Goal: Task Accomplishment & Management: Use online tool/utility

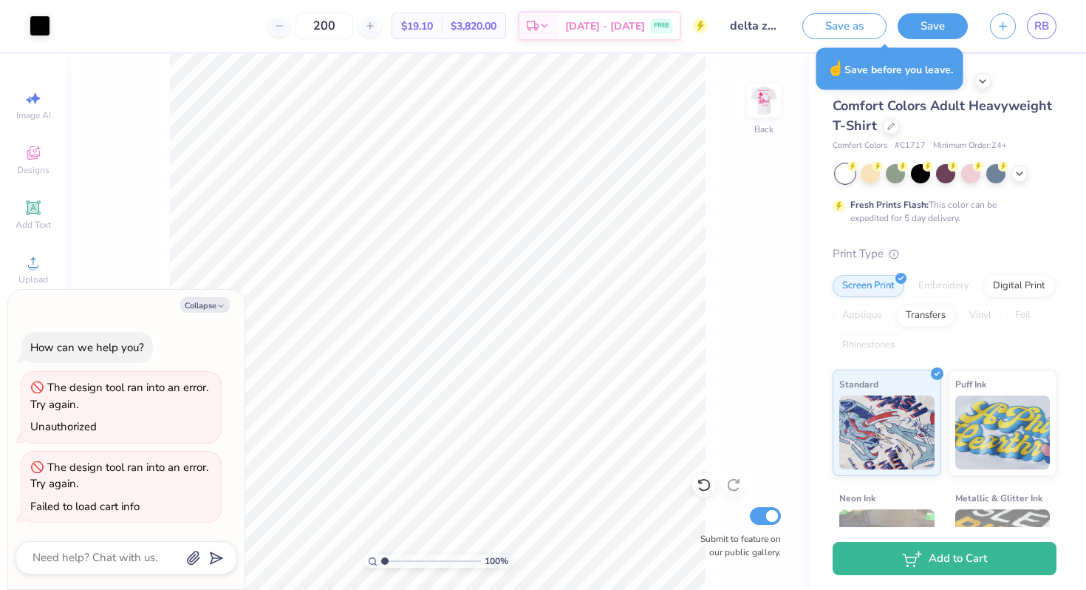
type textarea "x"
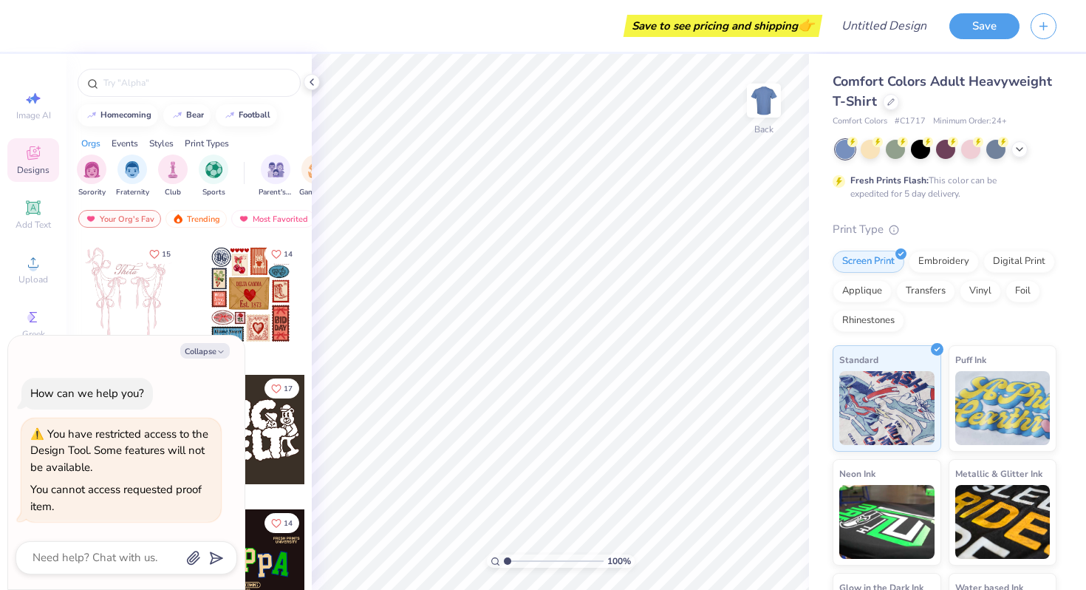
type textarea "x"
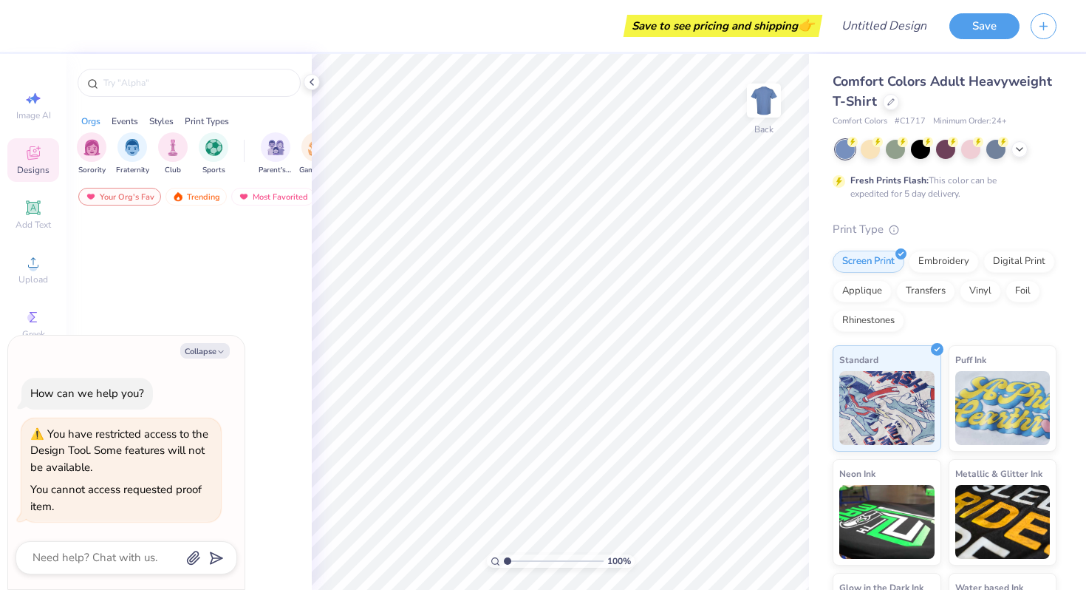
type textarea "x"
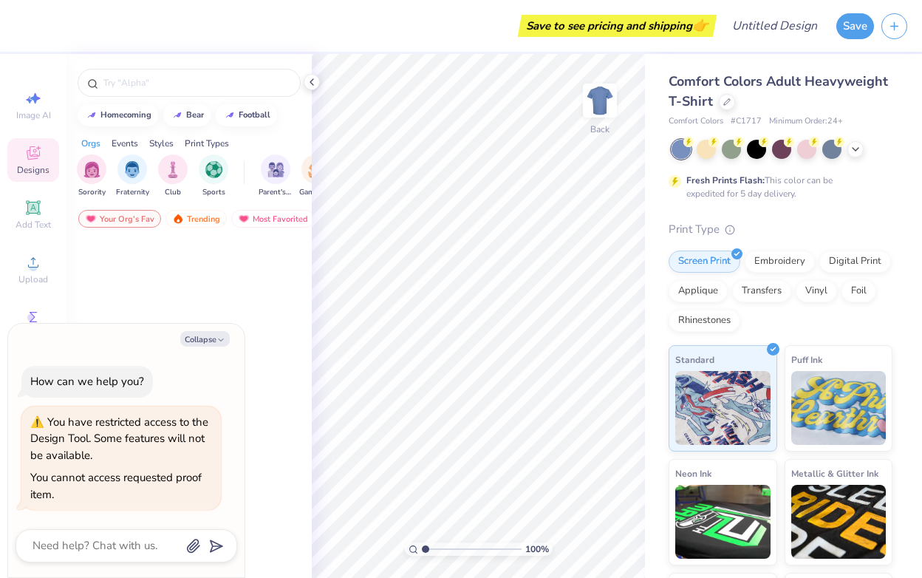
type textarea "x"
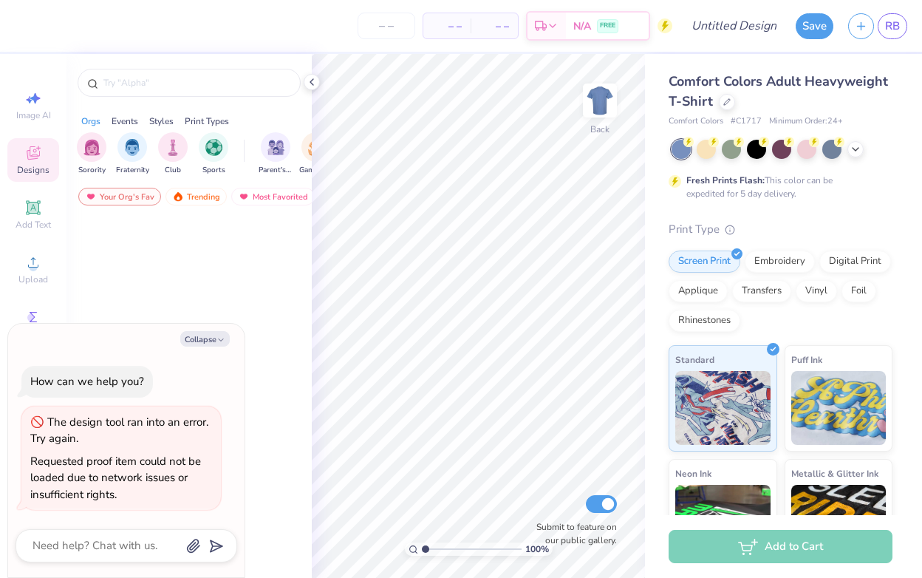
type textarea "x"
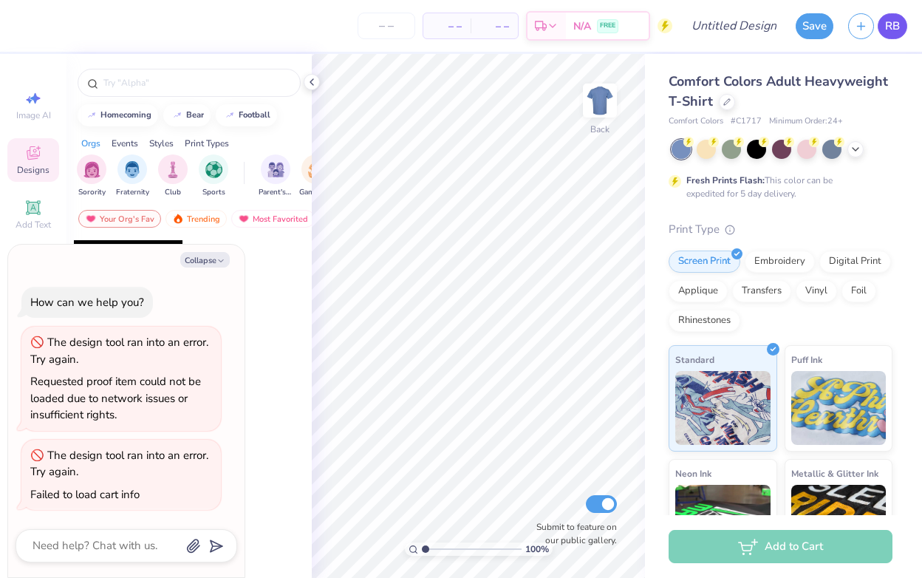
click at [892, 27] on span "RB" at bounding box center [892, 26] width 15 height 17
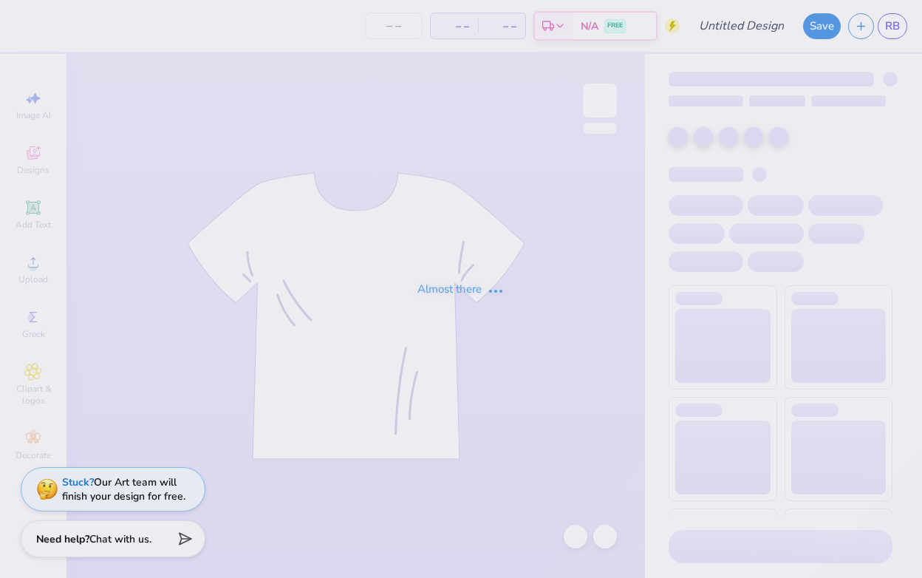
type input "delta zeta philo draft 2025"
type input "250"
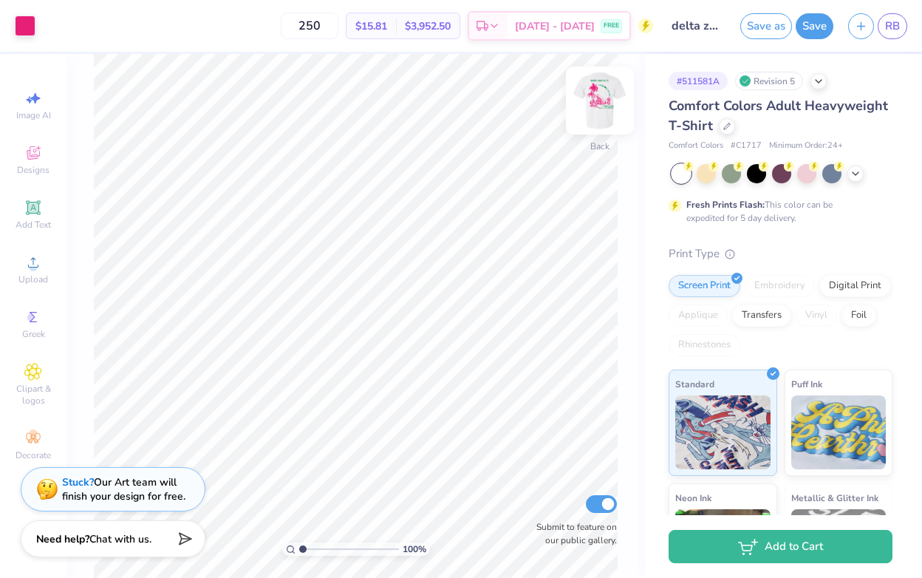
click at [607, 106] on img at bounding box center [599, 100] width 59 height 59
